Goal: Navigation & Orientation: Find specific page/section

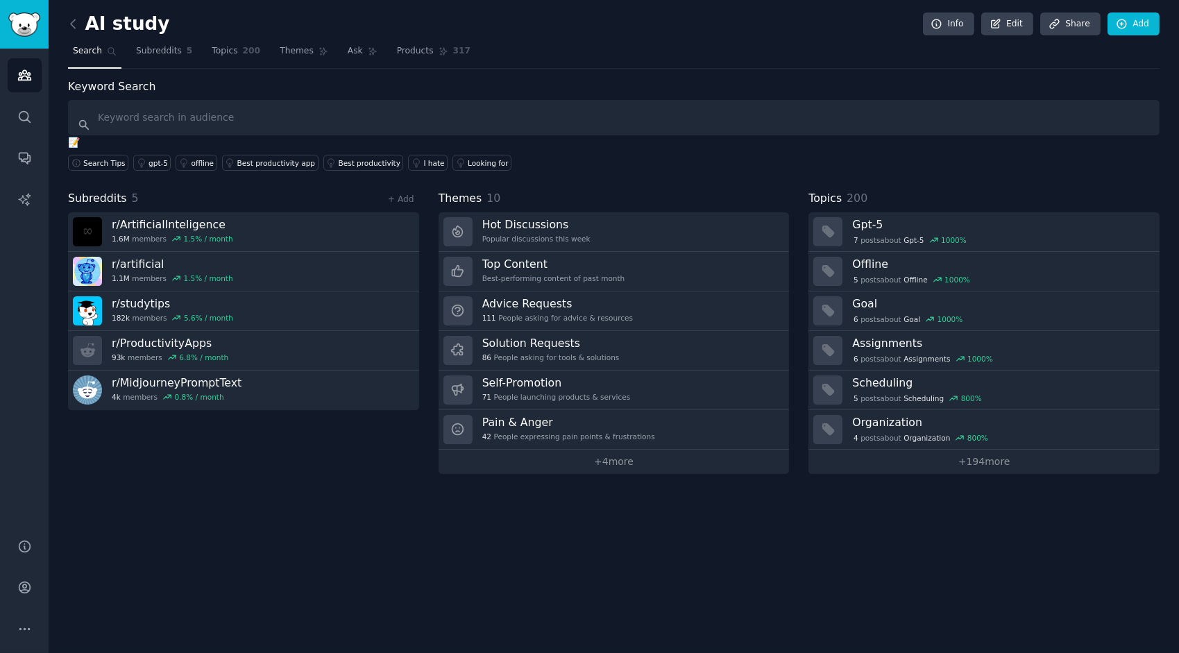
click at [148, 51] on span "Subreddits" at bounding box center [159, 51] width 46 height 12
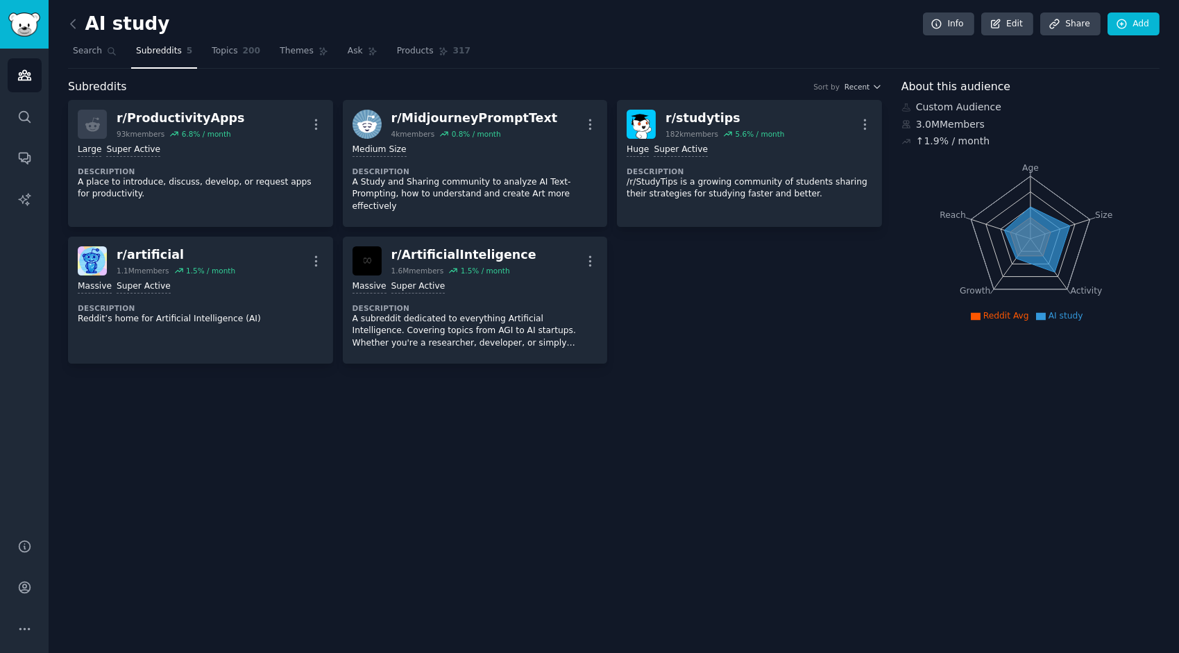
click at [212, 51] on span "Topics" at bounding box center [225, 51] width 26 height 12
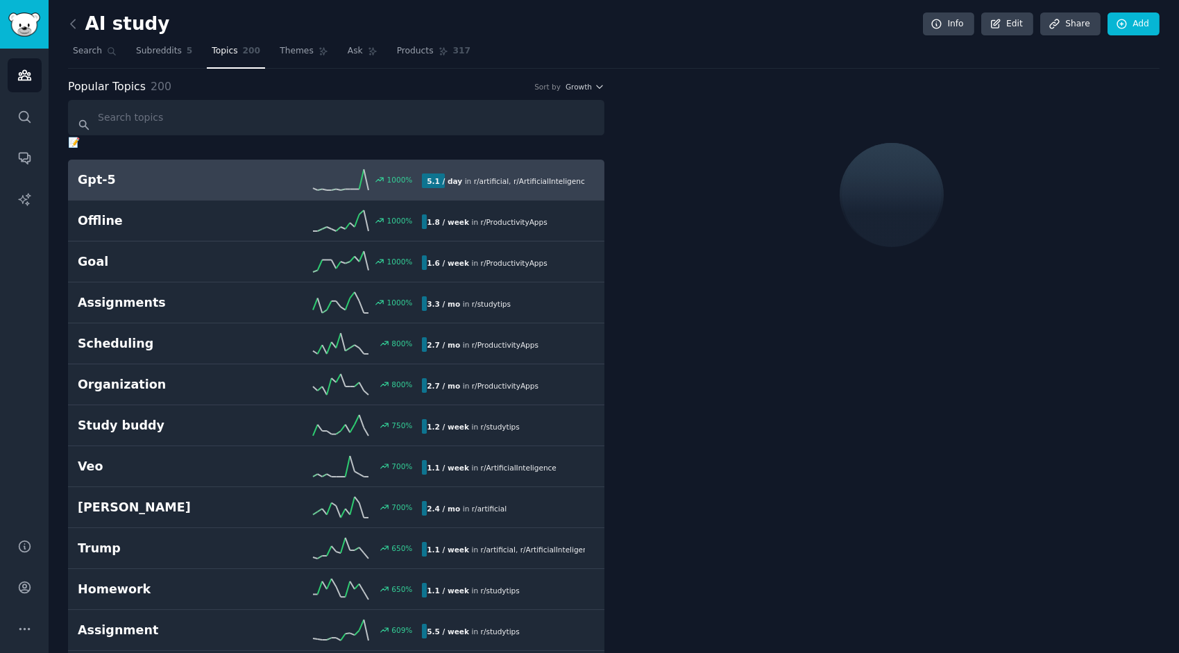
click at [425, 49] on link "Products 317" at bounding box center [433, 54] width 83 height 28
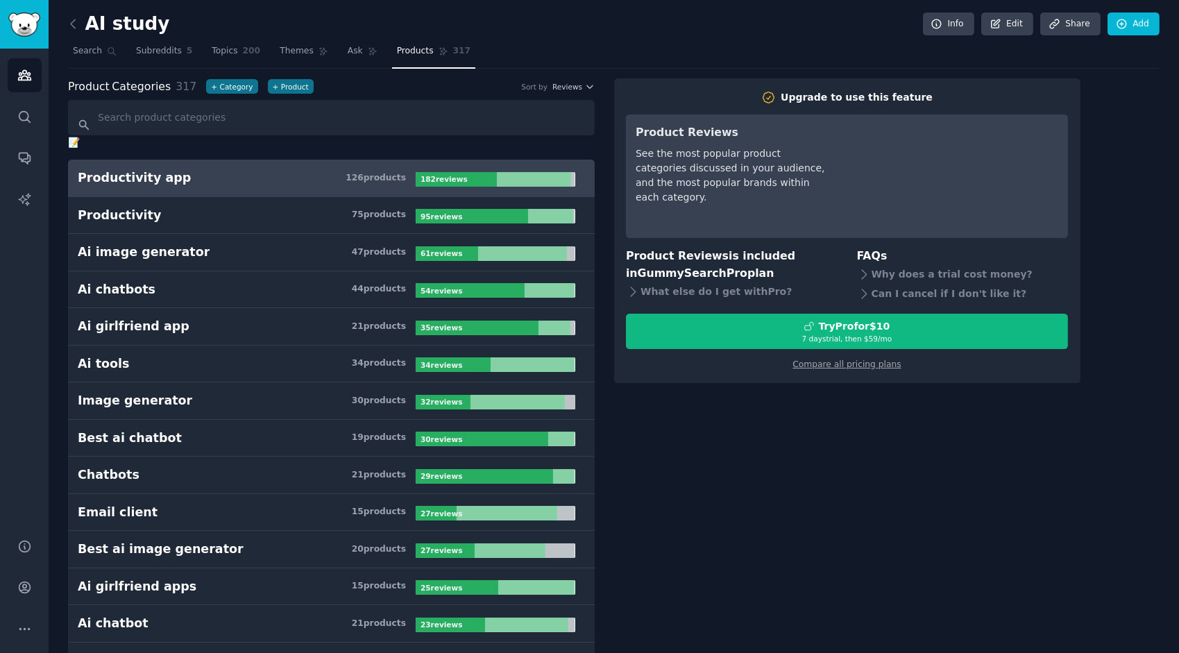
click at [255, 167] on link "Productivity app 126 product s 182 review s" at bounding box center [331, 178] width 527 height 37
click at [343, 49] on link "Ask" at bounding box center [363, 54] width 40 height 28
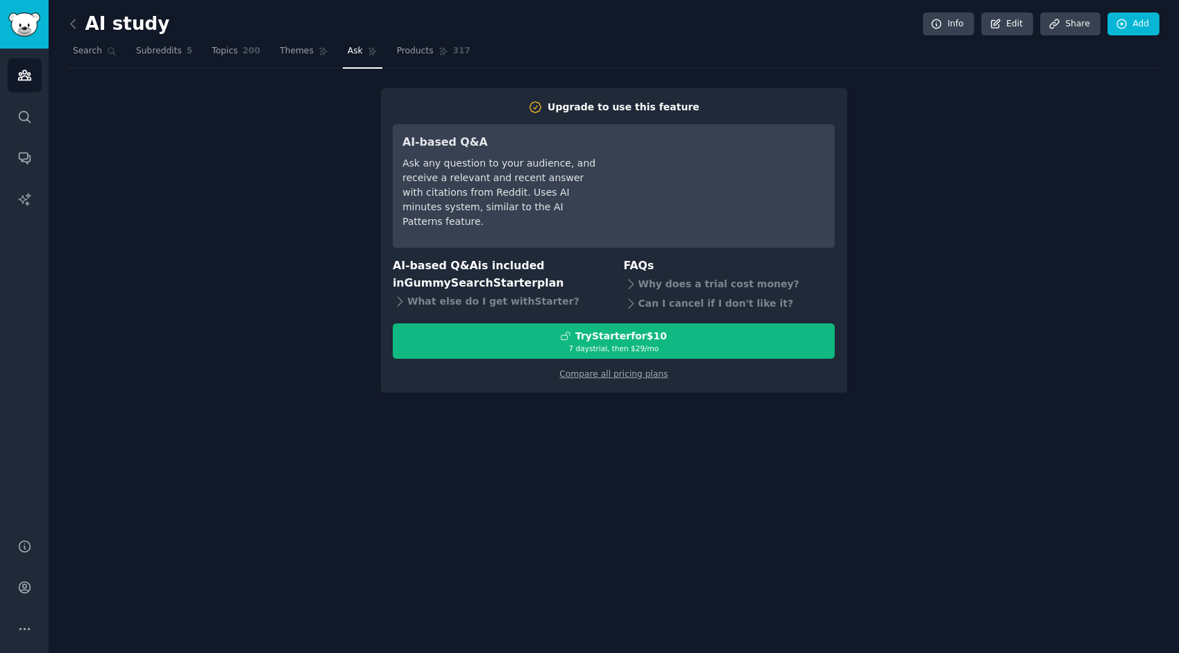
click at [307, 52] on link "Themes" at bounding box center [304, 54] width 58 height 28
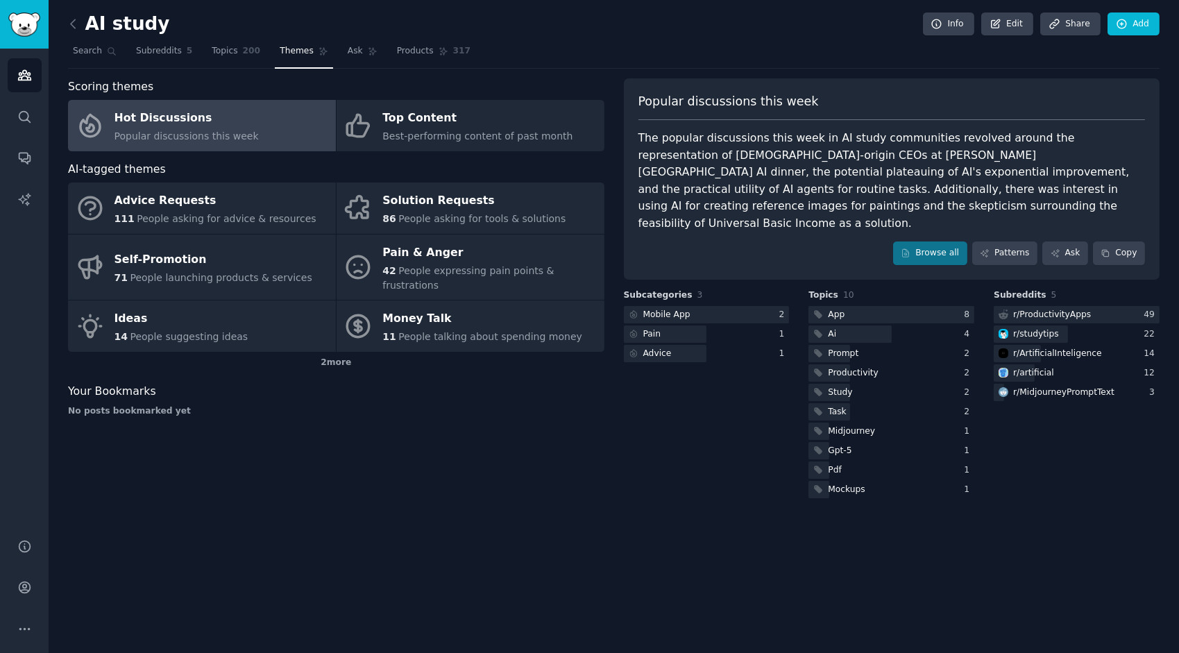
click at [434, 126] on div "Top Content" at bounding box center [478, 119] width 190 height 22
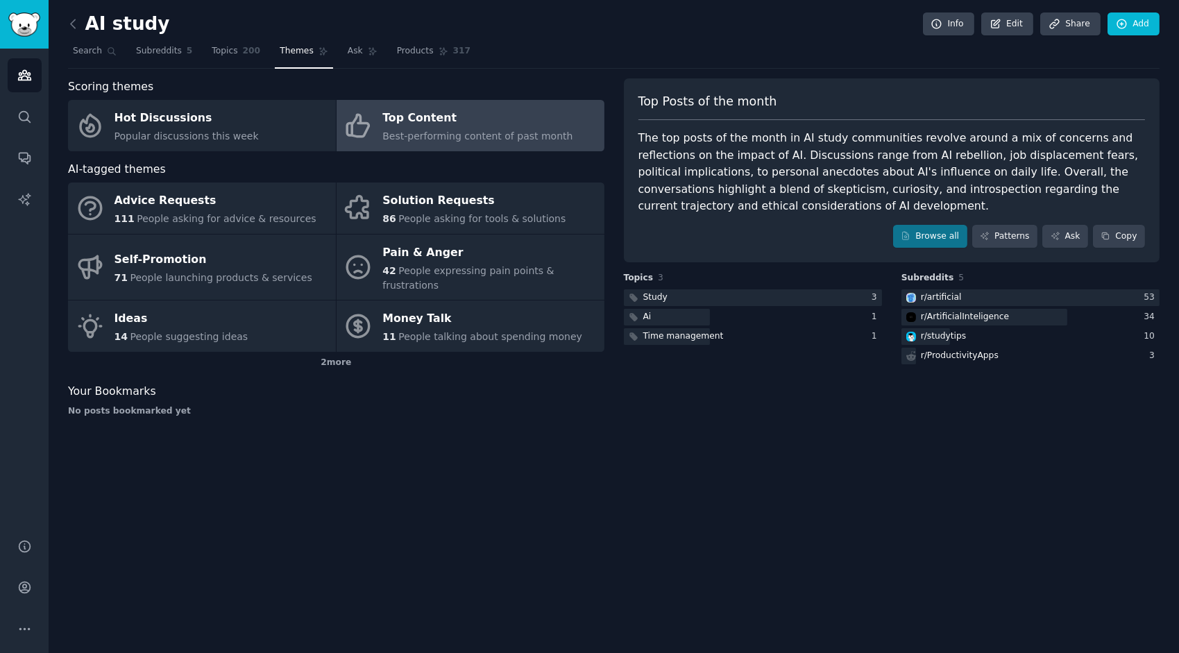
click at [246, 55] on span "200" at bounding box center [252, 51] width 18 height 12
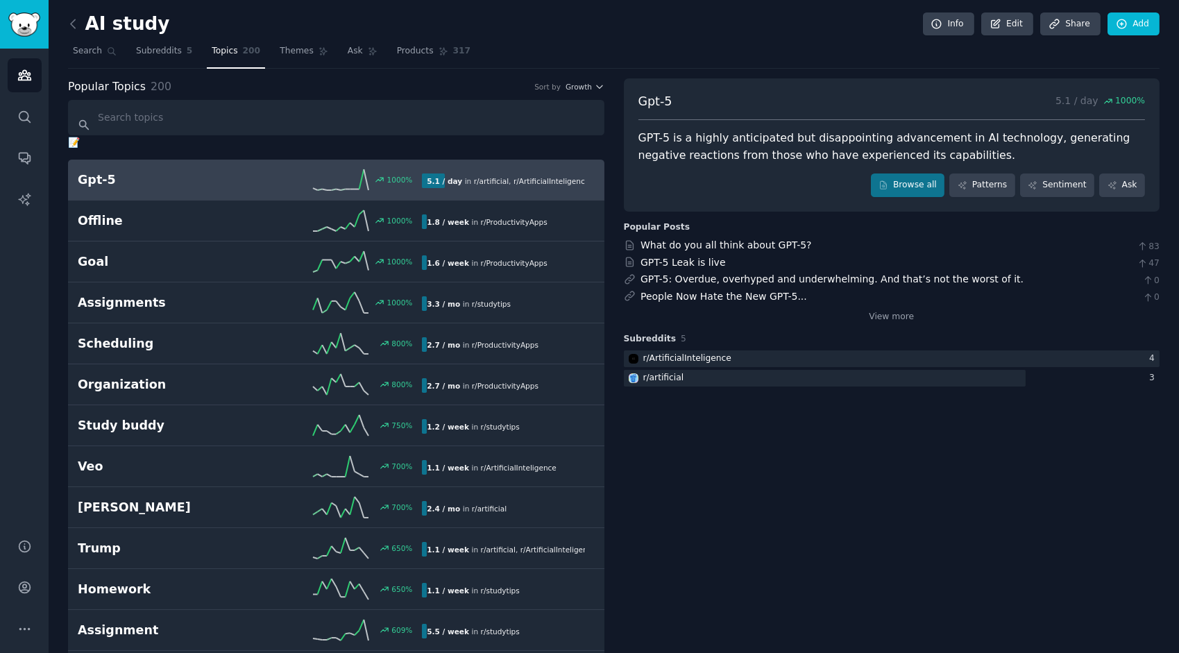
click at [199, 301] on h2 "Assignments" at bounding box center [164, 302] width 172 height 17
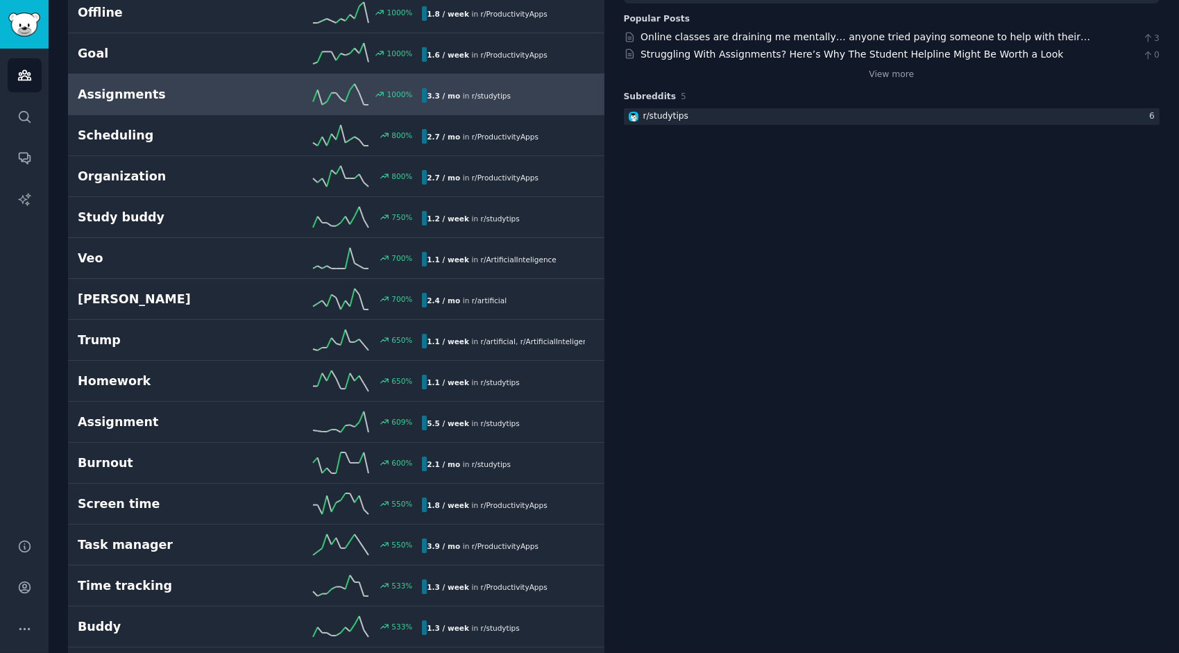
scroll to position [347, 0]
